Goal: Task Accomplishment & Management: Complete application form

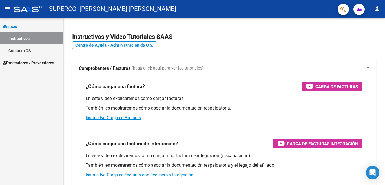
click at [36, 63] on span "Prestadores / Proveedores" at bounding box center [28, 63] width 51 height 6
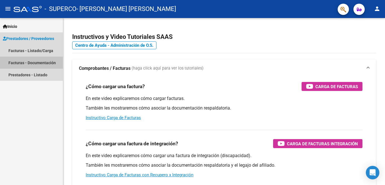
click at [36, 61] on link "Facturas - Documentación" at bounding box center [31, 63] width 63 height 12
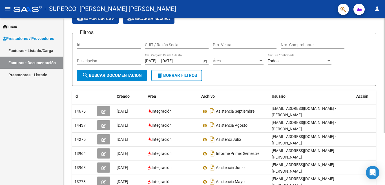
scroll to position [28, 0]
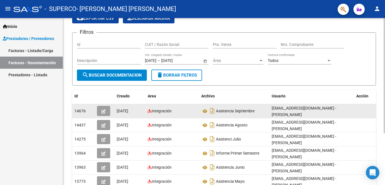
click at [105, 109] on span "button" at bounding box center [103, 111] width 4 height 5
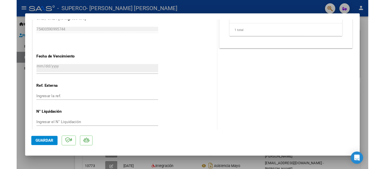
scroll to position [272, 0]
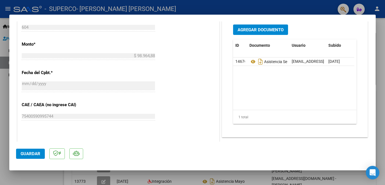
click at [284, 79] on datatable-body "14676 Asistencia Septiembre [EMAIL_ADDRESS][DOMAIN_NAME] - [PERSON_NAME] [DATE]" at bounding box center [293, 84] width 121 height 52
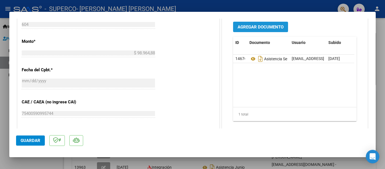
click at [257, 24] on button "Agregar Documento" at bounding box center [260, 27] width 55 height 10
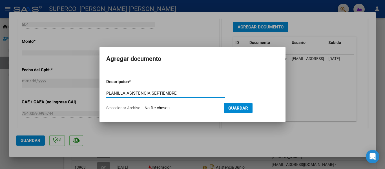
type input "PLANILLA ASISTENCIA SEPTIEMBRE"
click at [175, 105] on app-file-uploader "Seleccionar Archivo" at bounding box center [165, 107] width 118 height 5
click at [165, 108] on input "Seleccionar Archivo" at bounding box center [182, 108] width 75 height 5
type input "C:\fakepath\[PERSON_NAME] ASISTENCIA SEPTIEMBRE.pdf"
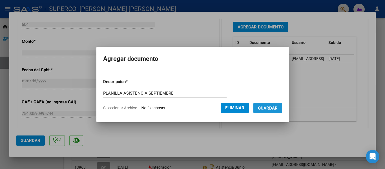
click at [266, 108] on span "Guardar" at bounding box center [268, 108] width 20 height 5
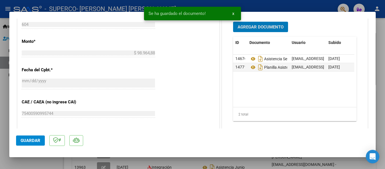
click at [25, 137] on button "Guardar" at bounding box center [30, 141] width 29 height 10
